Goal: Information Seeking & Learning: Check status

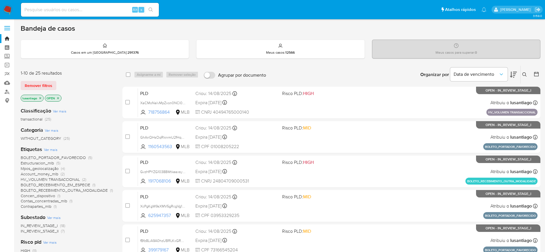
click at [122, 34] on div "Bandeja de casos Casos em um prato : 291376 Meus casos : 12566 Meus casos para …" at bounding box center [280, 237] width 519 height 426
click at [82, 10] on input at bounding box center [90, 9] width 138 height 7
paste input "1509132491"
type input "1509132491"
click at [152, 11] on icon "search-icon" at bounding box center [150, 9] width 5 height 5
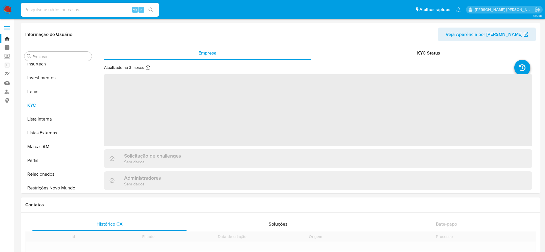
scroll to position [270, 0]
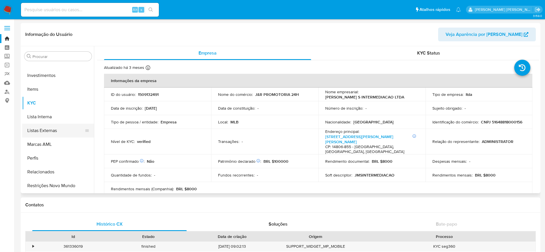
select select "10"
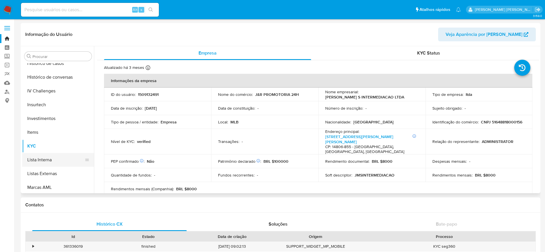
scroll to position [184, 0]
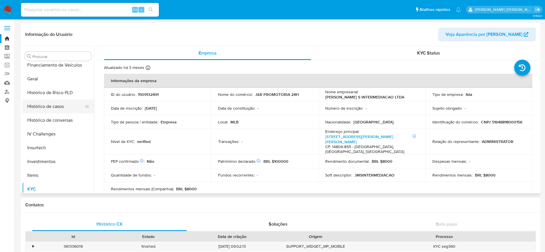
click at [57, 106] on button "Histórico de casos" at bounding box center [55, 107] width 67 height 14
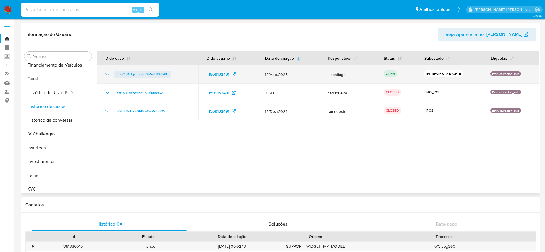
click at [152, 72] on span "lmqCqDHgzFbqsm9Mw4HWlNfH" at bounding box center [143, 74] width 52 height 7
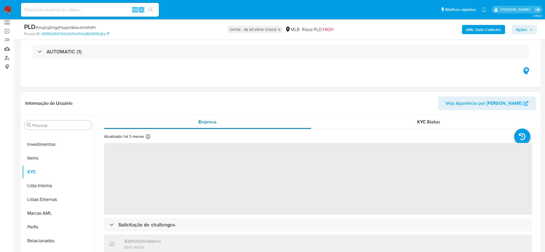
scroll to position [86, 0]
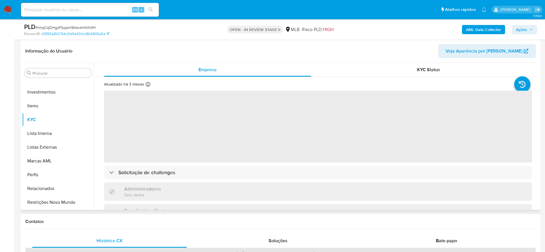
select select "10"
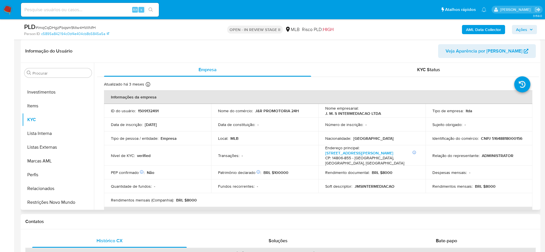
drag, startPoint x: 512, startPoint y: 131, endPoint x: 512, endPoint y: 134, distance: 2.9
click at [512, 133] on tbody "ID do usuário : 1509132491 Nome do comércio : J&R PROMOTORIA 24H Nome empresari…" at bounding box center [318, 155] width 428 height 103
click at [509, 137] on p "CNPJ 51648818000156" at bounding box center [501, 138] width 41 height 5
copy p "51648818000156"
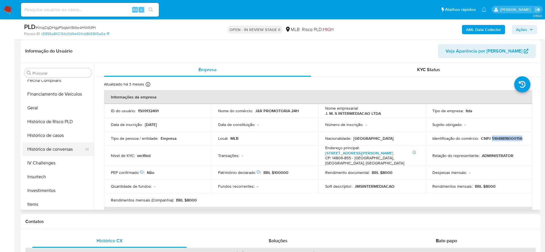
scroll to position [141, 0]
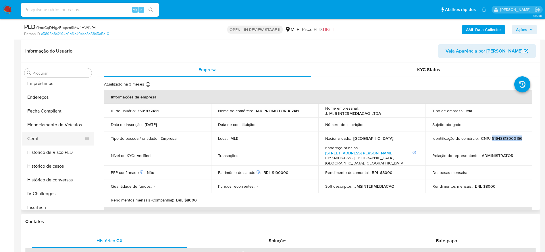
click at [48, 135] on button "Geral" at bounding box center [55, 139] width 67 height 14
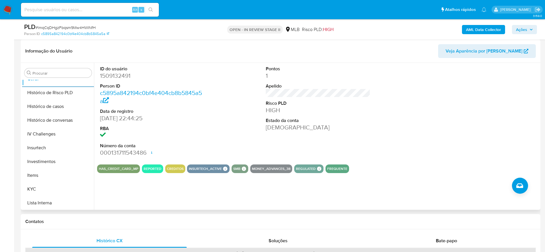
scroll to position [270, 0]
click at [34, 122] on button "KYC" at bounding box center [55, 120] width 67 height 14
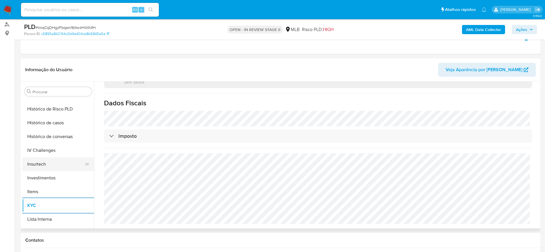
scroll to position [141, 0]
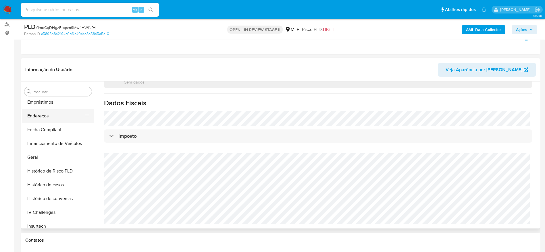
click at [36, 118] on button "Endereços" at bounding box center [55, 116] width 67 height 14
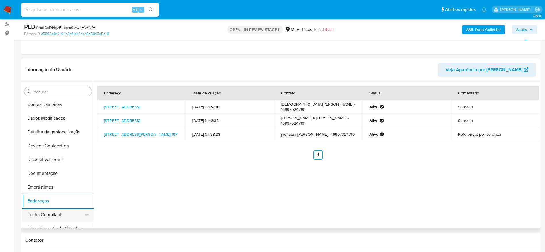
scroll to position [55, 0]
click at [51, 136] on button "Detalhe da geolocalização" at bounding box center [55, 133] width 67 height 14
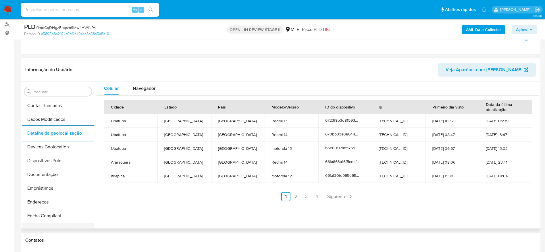
scroll to position [270, 0]
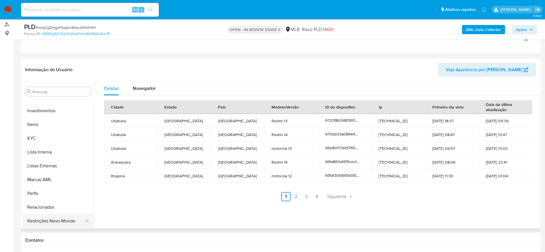
click at [52, 222] on button "Restrições Novo Mundo" at bounding box center [55, 221] width 67 height 14
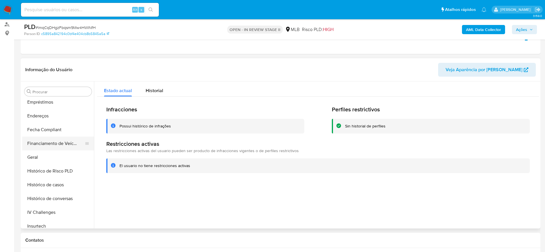
scroll to position [98, 0]
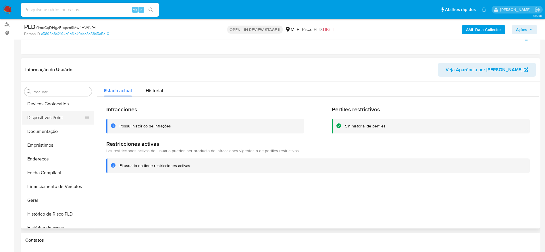
click at [47, 121] on button "Dispositivos Point" at bounding box center [55, 118] width 67 height 14
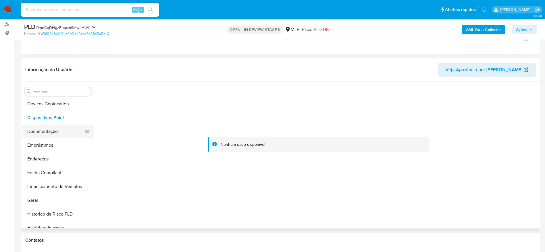
click at [30, 126] on button "Documentação" at bounding box center [55, 132] width 67 height 14
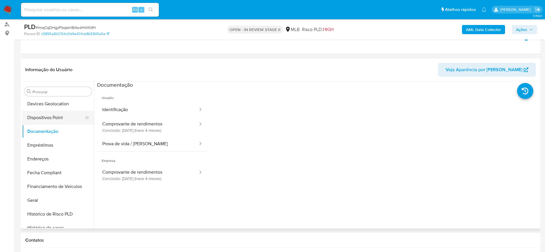
click at [40, 120] on button "Dispositivos Point" at bounding box center [55, 118] width 67 height 14
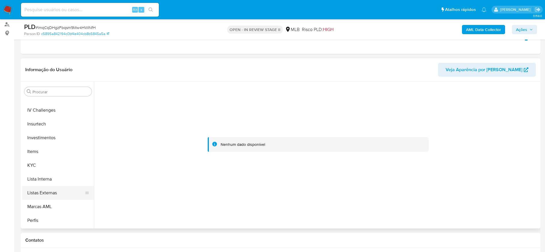
scroll to position [270, 0]
click at [40, 136] on button "KYC" at bounding box center [55, 139] width 67 height 14
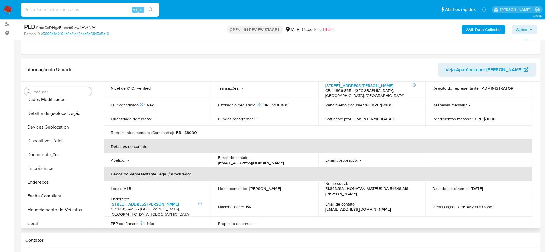
scroll to position [55, 0]
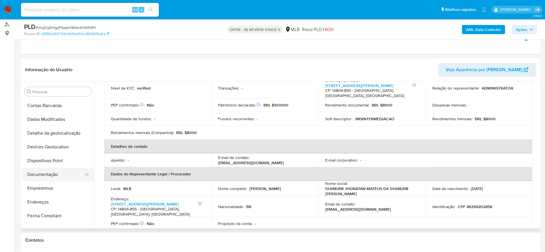
click at [47, 177] on button "Documentação" at bounding box center [55, 175] width 67 height 14
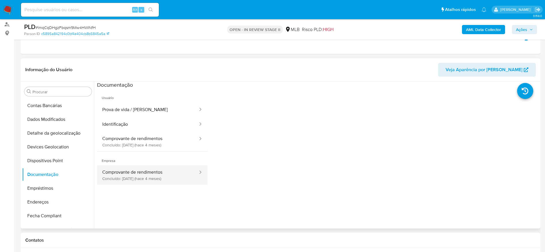
click at [150, 173] on button "Comprovante de rendimentos Concluído: 28/04/2025 (hace 4 meses)" at bounding box center [147, 175] width 101 height 20
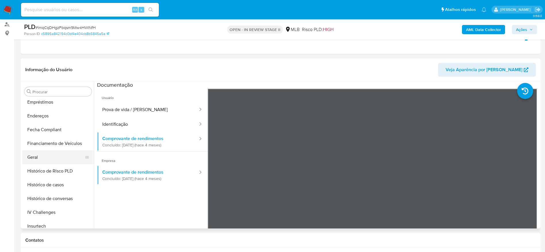
scroll to position [227, 0]
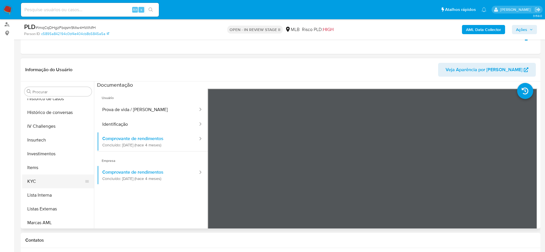
click at [45, 178] on button "KYC" at bounding box center [55, 182] width 67 height 14
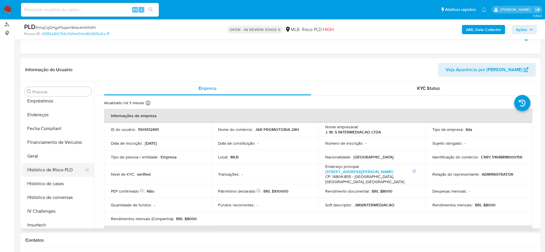
scroll to position [141, 0]
click at [51, 157] on button "Geral" at bounding box center [55, 157] width 67 height 14
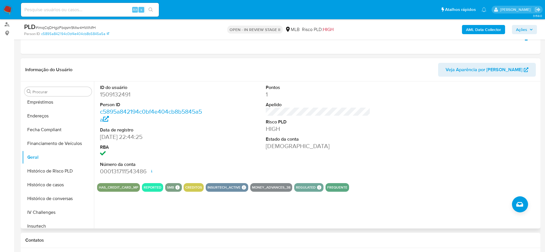
click at [156, 217] on div "ID do usuário 1509132491 Person ID c5895a842194c0bf4e404cb8b5845a5a Data de reg…" at bounding box center [316, 155] width 445 height 147
click at [154, 214] on div "ID do usuário 1509132491 Person ID c5895a842194c0bf4e404cb8b5845a5a Data de reg…" at bounding box center [316, 155] width 445 height 147
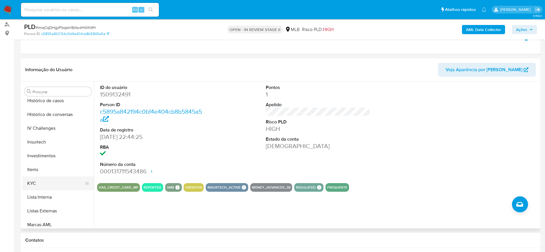
scroll to position [227, 0]
click at [55, 183] on button "KYC" at bounding box center [55, 182] width 67 height 14
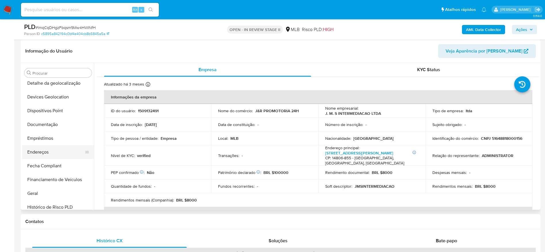
scroll to position [129, 0]
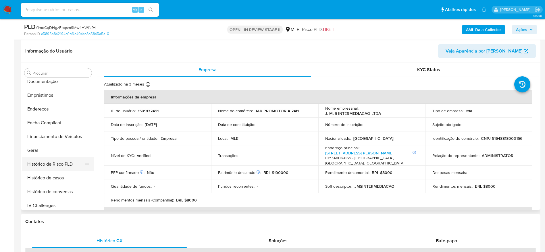
click at [55, 165] on button "Histórico de Risco PLD" at bounding box center [55, 164] width 67 height 14
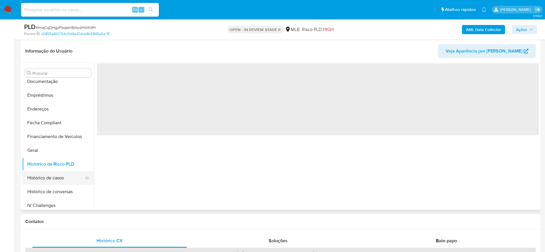
click at [55, 179] on button "Histórico de casos" at bounding box center [55, 178] width 67 height 14
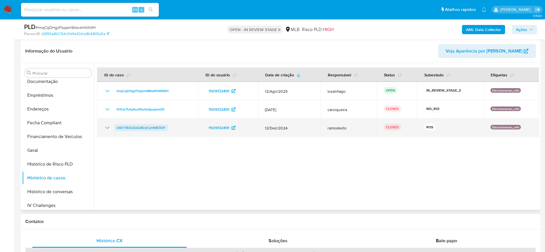
click at [145, 125] on span "bSErTBdUZaGbBcyCynNIB3QY" at bounding box center [141, 127] width 49 height 7
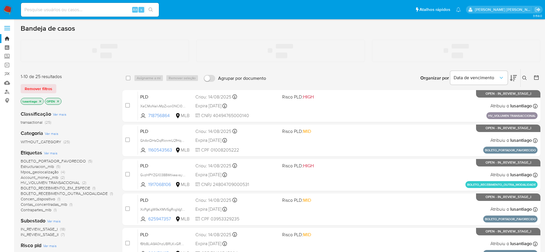
click at [72, 9] on input at bounding box center [90, 9] width 138 height 7
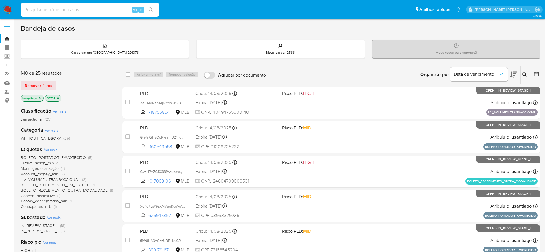
paste input "1139440757"
type input "1139440757"
click at [152, 11] on icon "search-icon" at bounding box center [150, 9] width 5 height 5
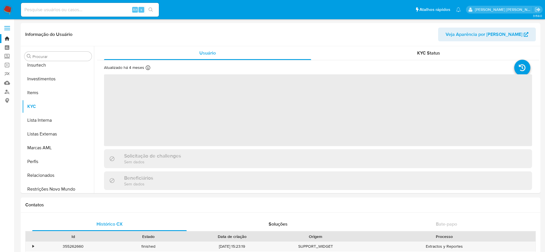
scroll to position [270, 0]
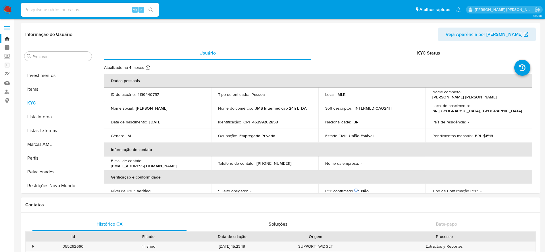
select select "10"
click at [92, 11] on input at bounding box center [90, 9] width 138 height 7
paste input "1139440757"
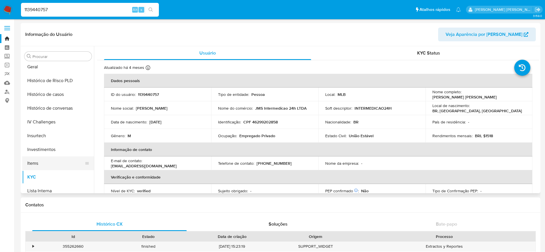
scroll to position [227, 0]
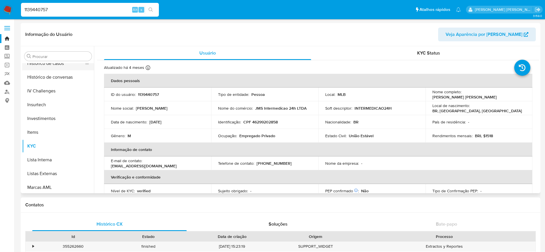
type input "1139440757"
click at [56, 67] on button "Histórico de casos" at bounding box center [55, 64] width 67 height 14
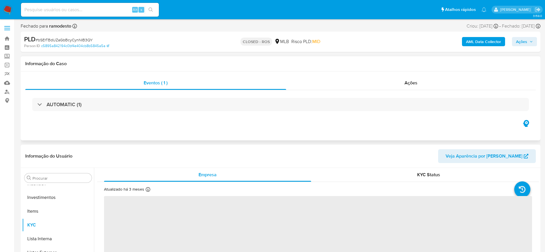
scroll to position [270, 0]
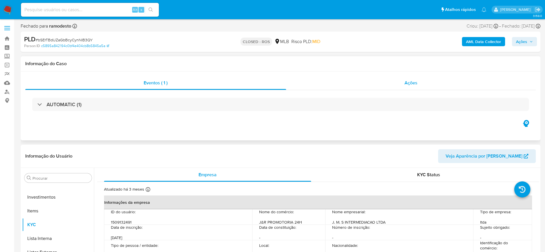
select select "10"
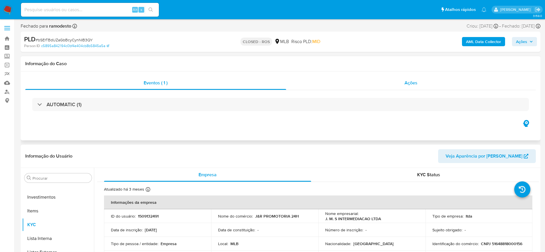
click at [321, 85] on div "Ações" at bounding box center [411, 83] width 250 height 14
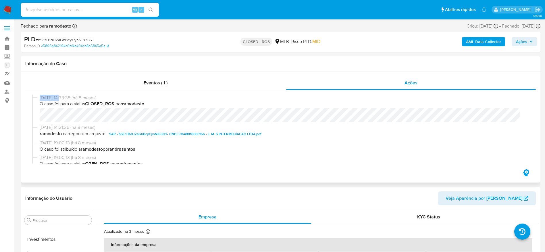
drag, startPoint x: 40, startPoint y: 98, endPoint x: 61, endPoint y: 98, distance: 21.5
click at [61, 98] on span "[DATE] 14:33:38 (há 8 meses)" at bounding box center [283, 98] width 487 height 6
copy span "[DATE]"
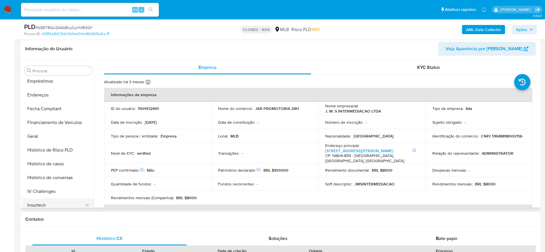
scroll to position [98, 0]
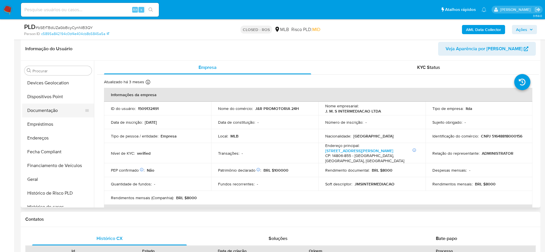
click at [52, 116] on button "Documentação" at bounding box center [55, 111] width 67 height 14
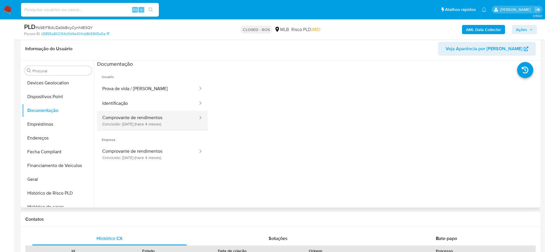
click at [136, 120] on button "Comprovante de rendimentos Concluído: [DATE] (hace 4 meses)" at bounding box center [147, 121] width 101 height 20
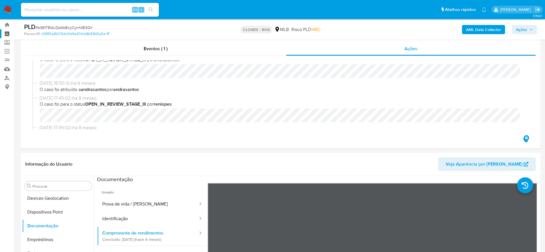
scroll to position [0, 0]
